Goal: Check status: Check status

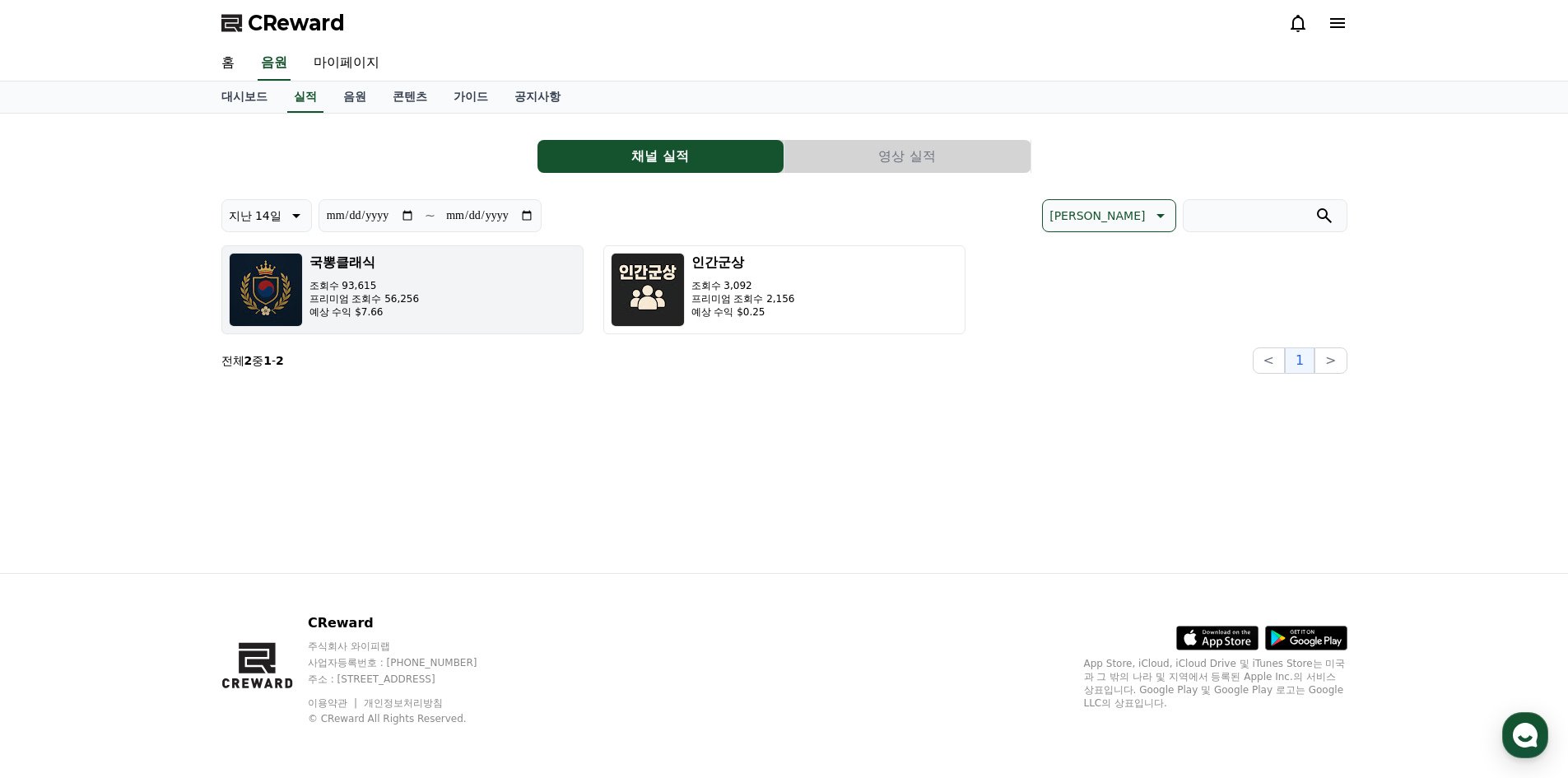
click at [395, 284] on p "조회수 93,615" at bounding box center [365, 285] width 111 height 13
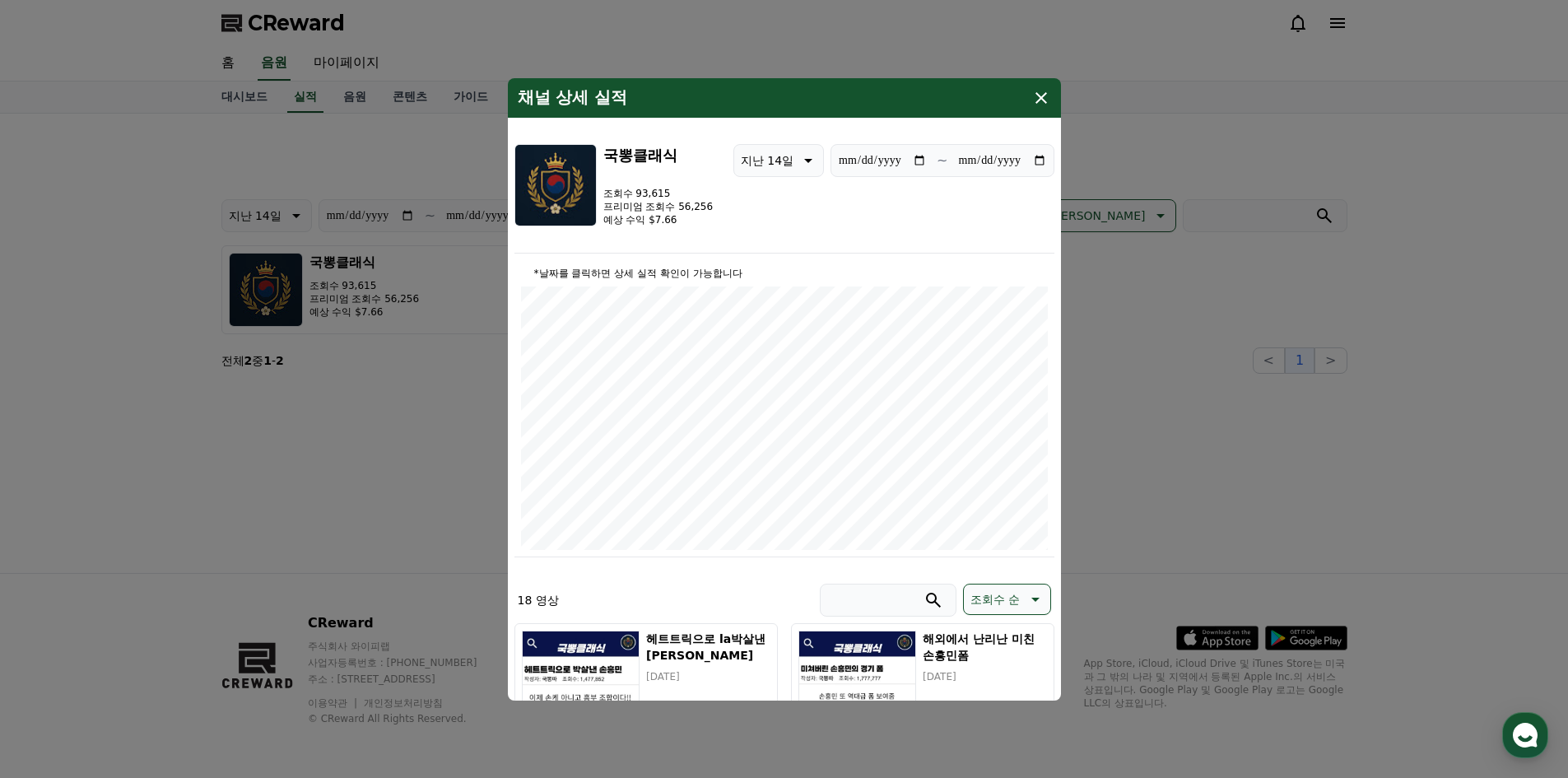
click at [1038, 159] on input "**********" at bounding box center [1003, 160] width 89 height 18
type input "**********"
click at [1039, 94] on icon "modal" at bounding box center [1042, 98] width 20 height 20
